Goal: Information Seeking & Learning: Compare options

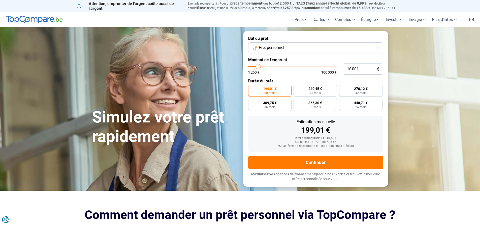
type input "100 000"
type input "100000"
click at [335, 67] on input "range" at bounding box center [292, 67] width 88 height 2
radio input "false"
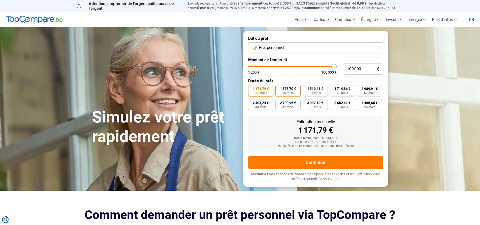
click at [286, 91] on label "1 373,70 € 96 mois" at bounding box center [287, 91] width 25 height 12
click at [279, 88] on input "1 373,70 € 96 mois" at bounding box center [276, 86] width 3 height 3
radio input "true"
click at [315, 94] on span "84 mois" at bounding box center [315, 92] width 11 height 3
click at [306, 88] on input "1 519,41 € 84 mois" at bounding box center [304, 86] width 3 height 3
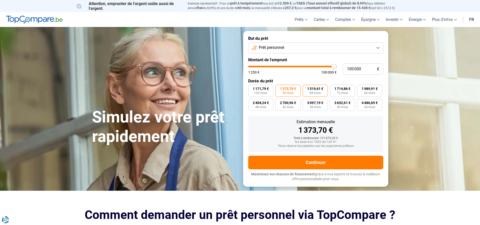
radio input "true"
click at [373, 107] on span "24 mois" at bounding box center [369, 107] width 11 height 3
click at [360, 102] on input "4 486,65 € 24 mois" at bounding box center [358, 100] width 3 height 3
radio input "true"
click at [374, 47] on button "Prêt personnel" at bounding box center [315, 47] width 135 height 11
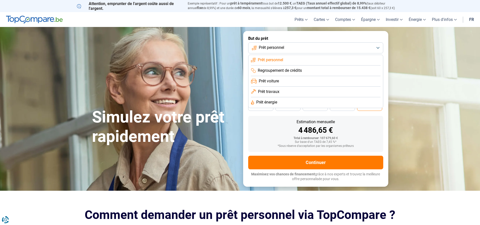
click at [273, 104] on span "Prêt énergie" at bounding box center [266, 103] width 21 height 6
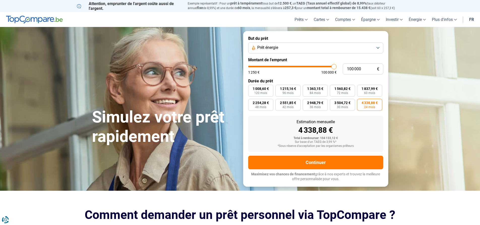
click at [348, 47] on button "Prêt énergie" at bounding box center [315, 47] width 135 height 11
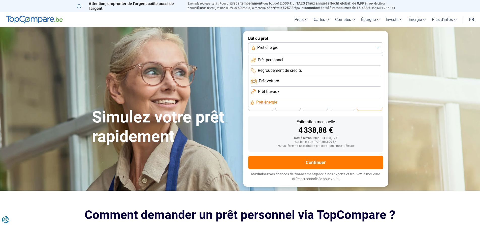
click at [285, 93] on li "Prêt travaux" at bounding box center [316, 92] width 130 height 11
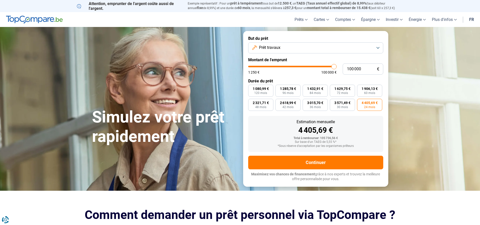
click at [328, 43] on button "Prêt travaux" at bounding box center [315, 47] width 135 height 11
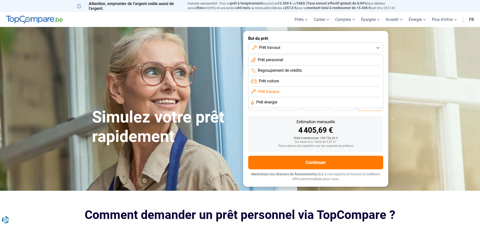
click at [289, 80] on li "Prêt voiture" at bounding box center [316, 81] width 130 height 11
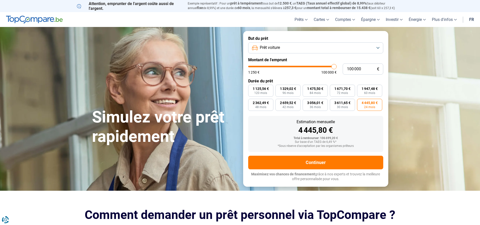
click at [319, 47] on button "Prêt voiture" at bounding box center [315, 47] width 135 height 11
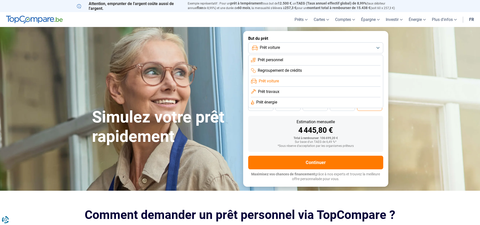
click at [296, 73] on span "Regroupement de crédits" at bounding box center [280, 71] width 44 height 6
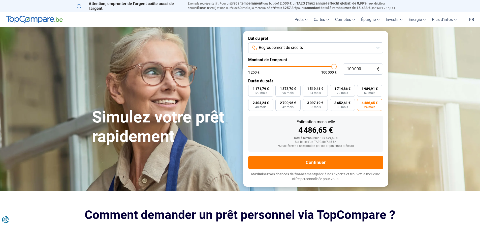
click at [318, 52] on button "Regroupement de crédits" at bounding box center [315, 47] width 135 height 11
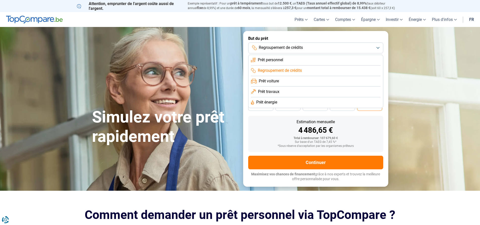
click at [300, 62] on li "Prêt personnel" at bounding box center [316, 60] width 130 height 11
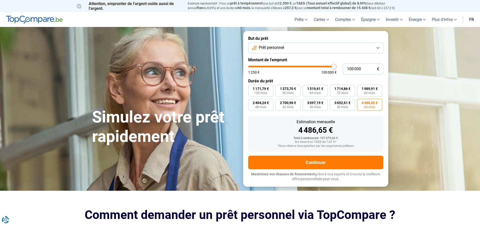
click at [306, 48] on button "Prêt personnel" at bounding box center [315, 47] width 135 height 11
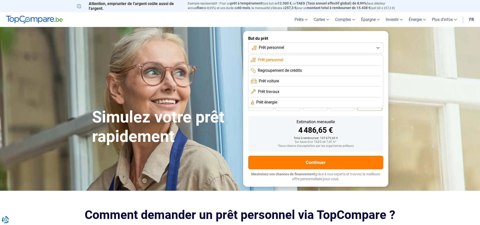
click at [293, 59] on li "Prêt personnel" at bounding box center [316, 60] width 130 height 11
